Goal: Task Accomplishment & Management: Manage account settings

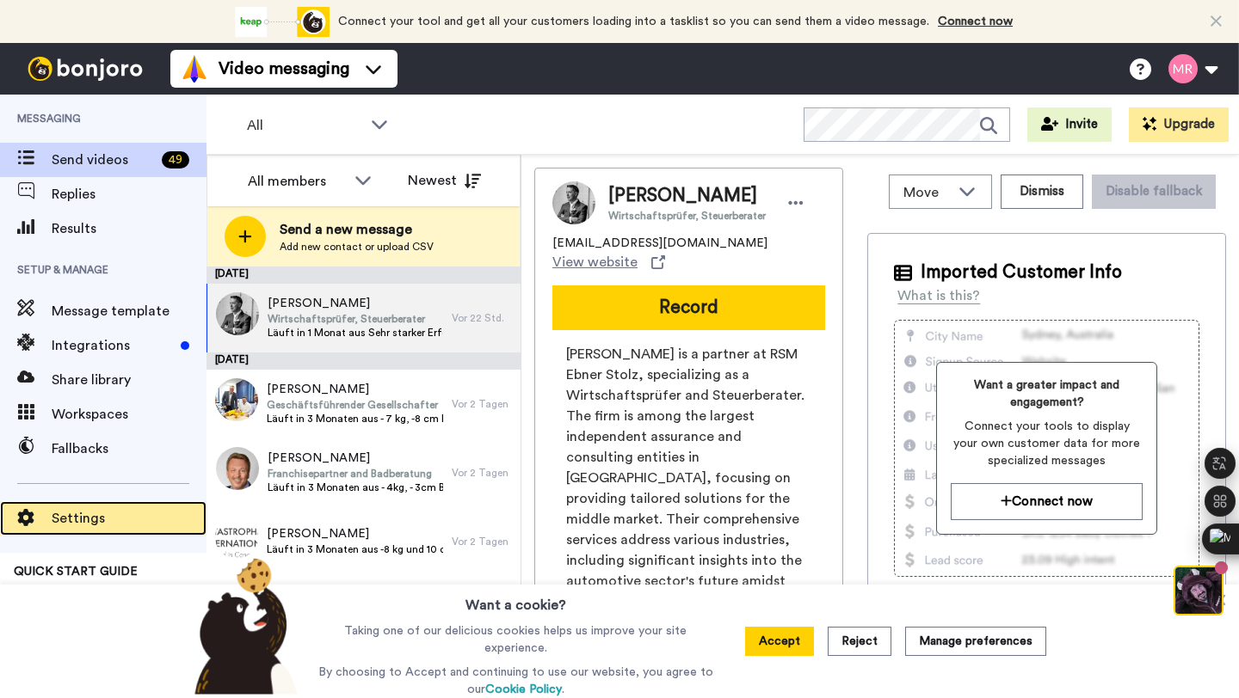
click at [86, 518] on span "Settings" at bounding box center [129, 518] width 155 height 21
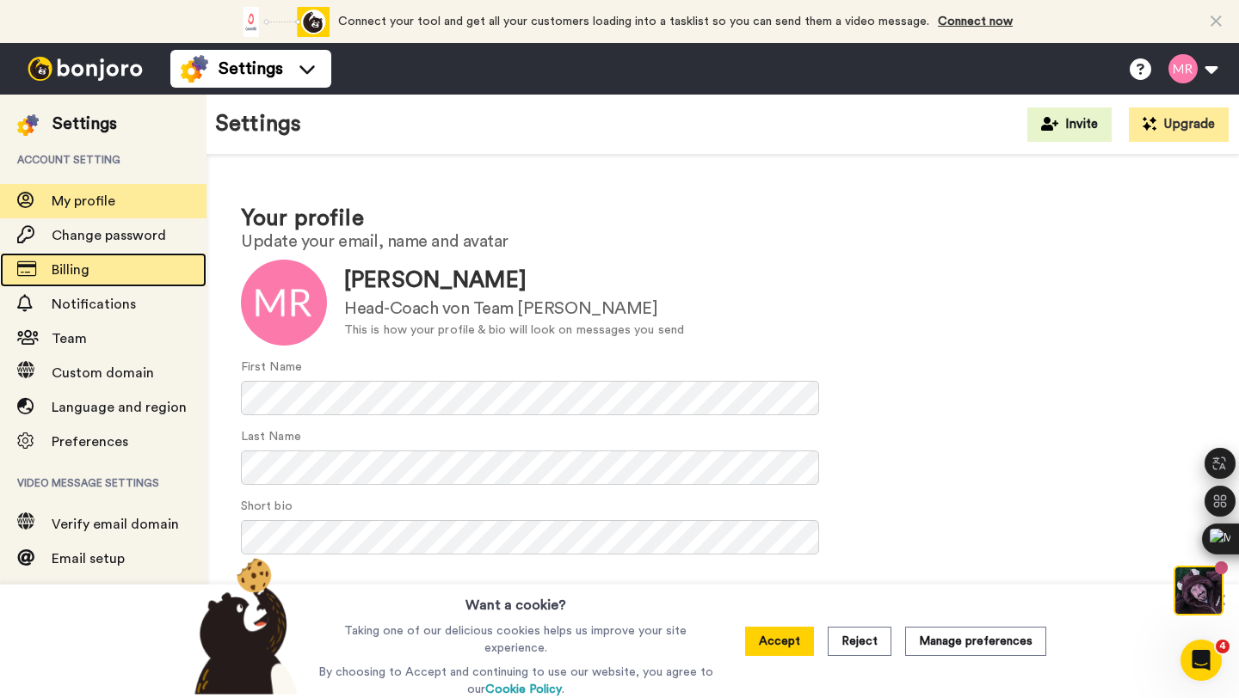
click at [140, 267] on span "Billing" at bounding box center [129, 270] width 155 height 21
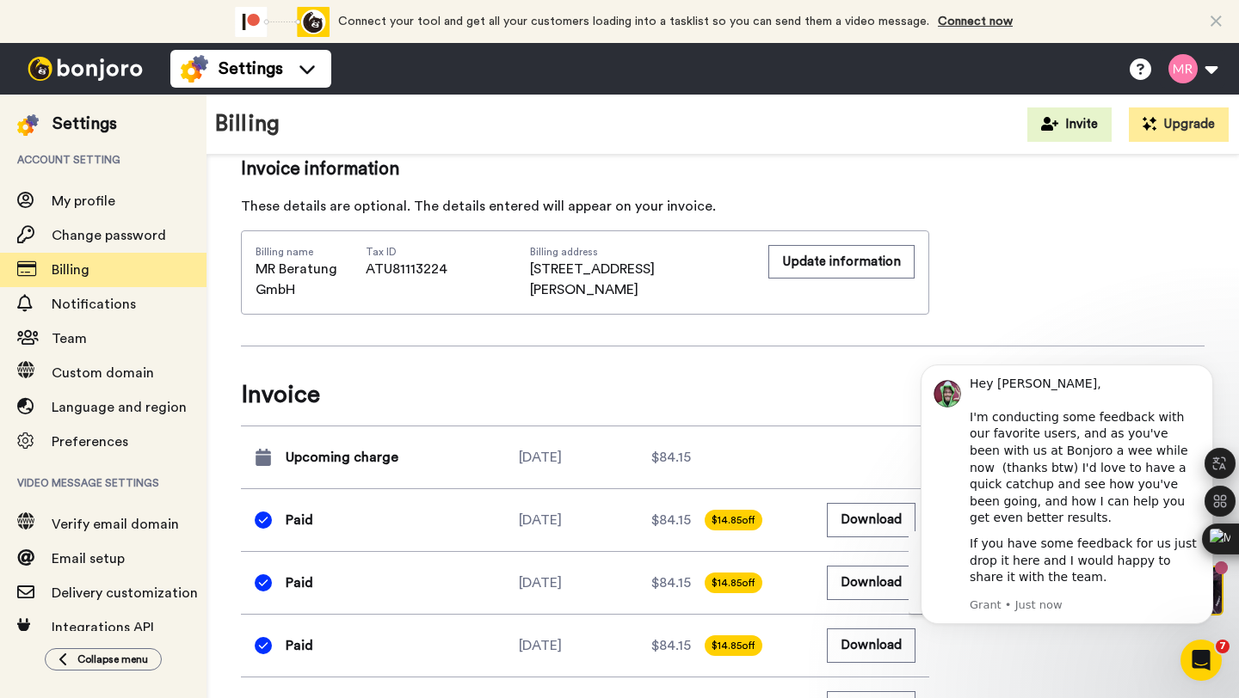
scroll to position [654, 0]
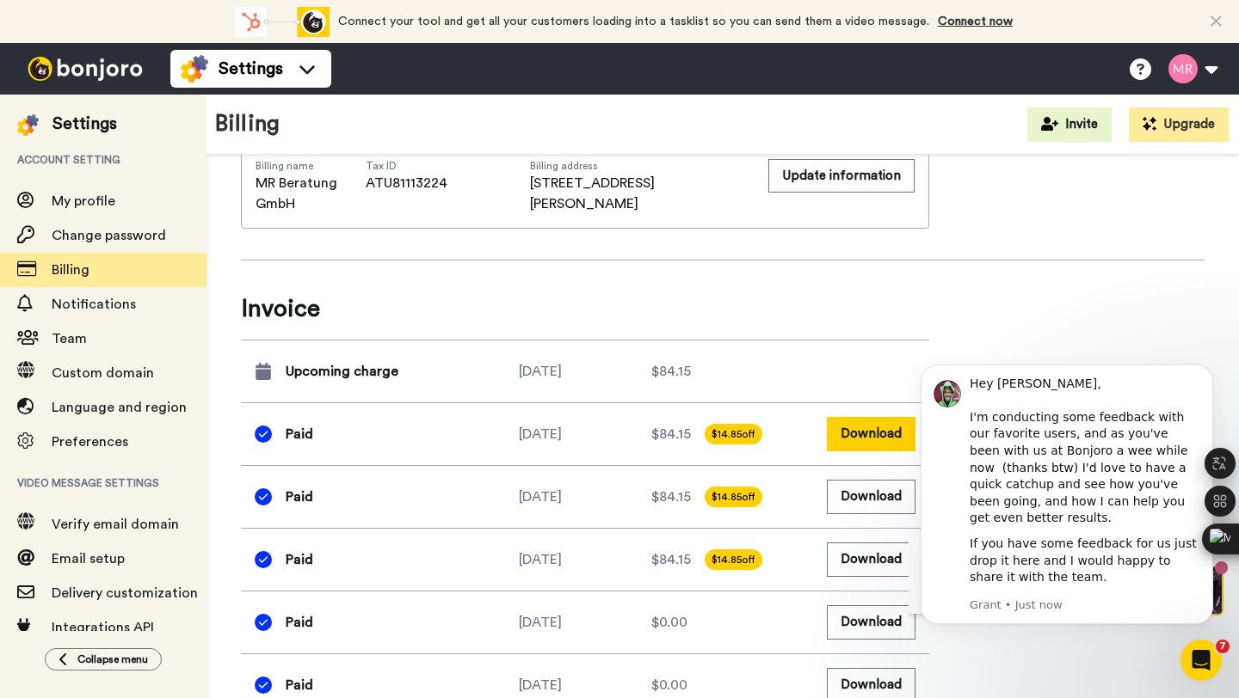
click at [886, 434] on button "Download" at bounding box center [871, 434] width 89 height 34
